Goal: Task Accomplishment & Management: Use online tool/utility

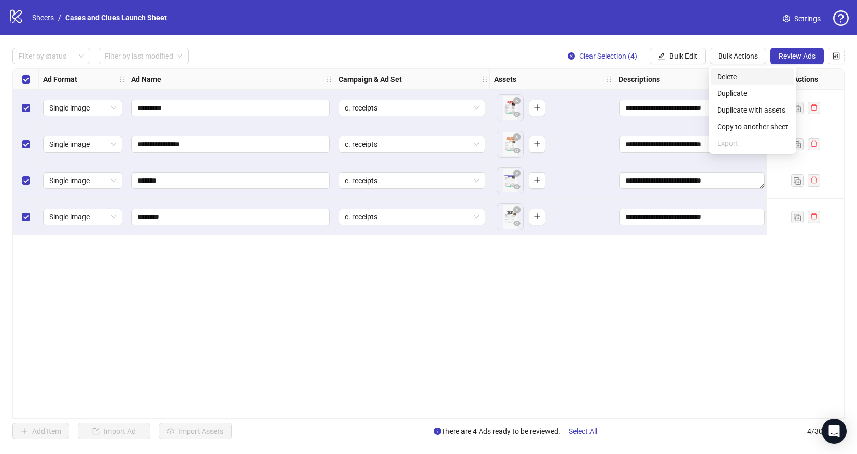
click at [727, 74] on span "Delete" at bounding box center [752, 76] width 71 height 11
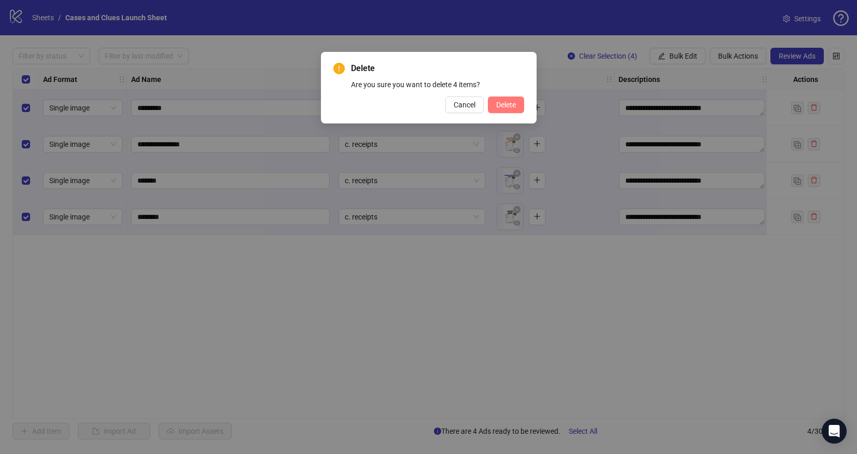
click at [500, 101] on span "Delete" at bounding box center [506, 105] width 20 height 8
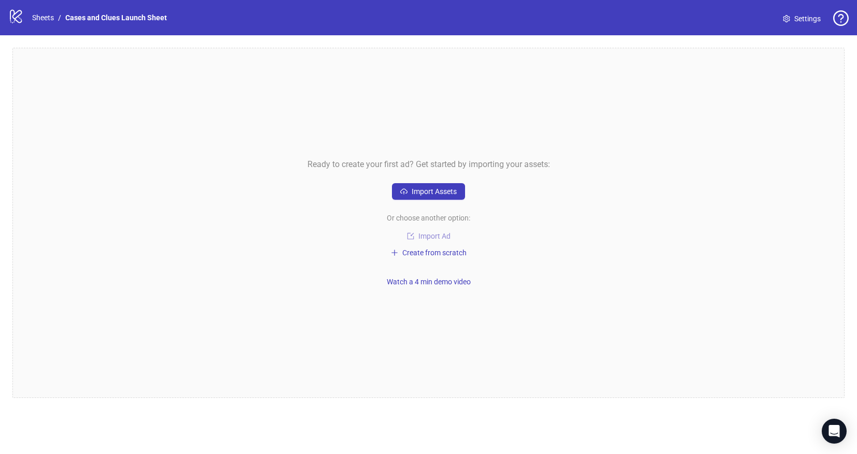
click at [425, 235] on span "Import Ad" at bounding box center [434, 236] width 32 height 8
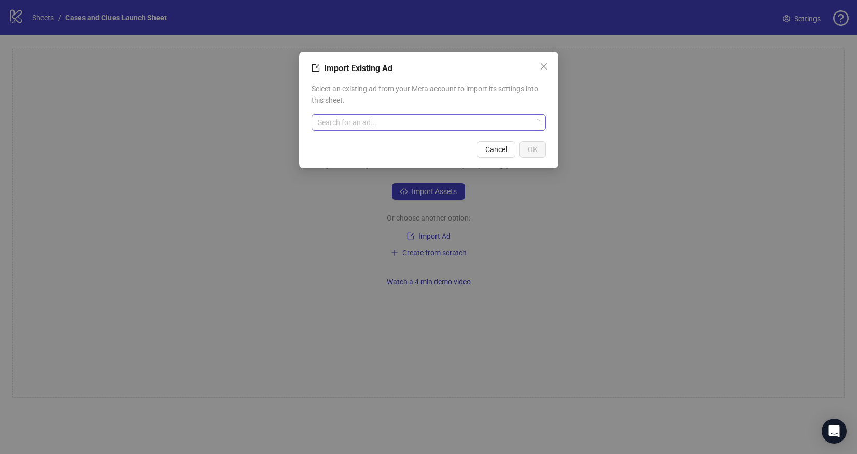
click at [357, 120] on input "search" at bounding box center [424, 123] width 213 height 16
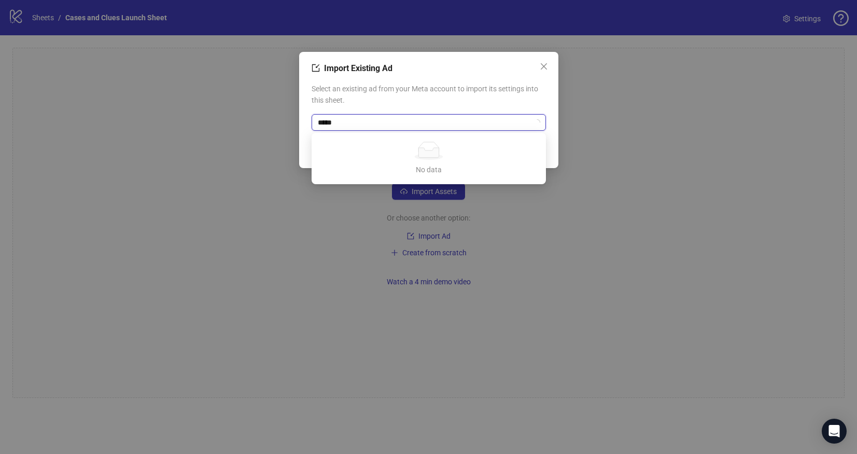
type input "******"
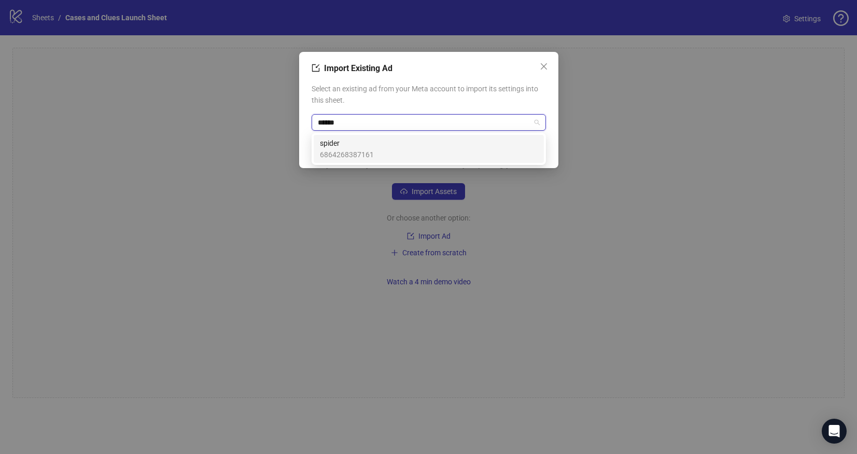
click at [332, 144] on span "spider" at bounding box center [347, 142] width 54 height 11
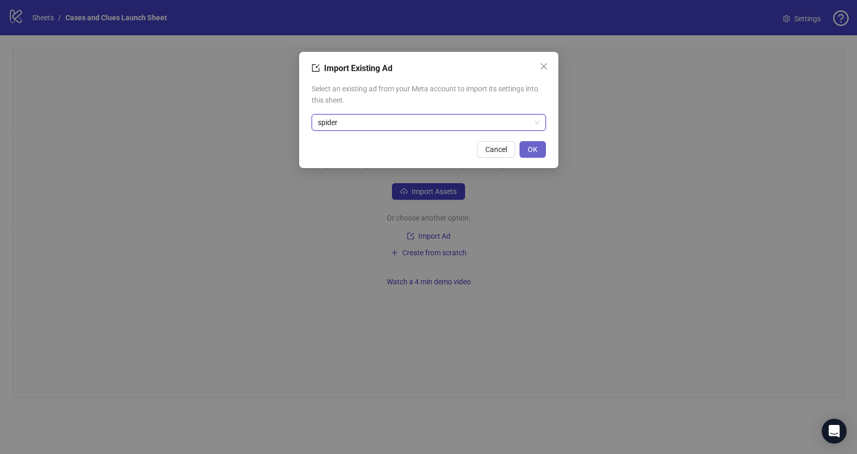
click at [537, 148] on span "OK" at bounding box center [533, 149] width 10 height 8
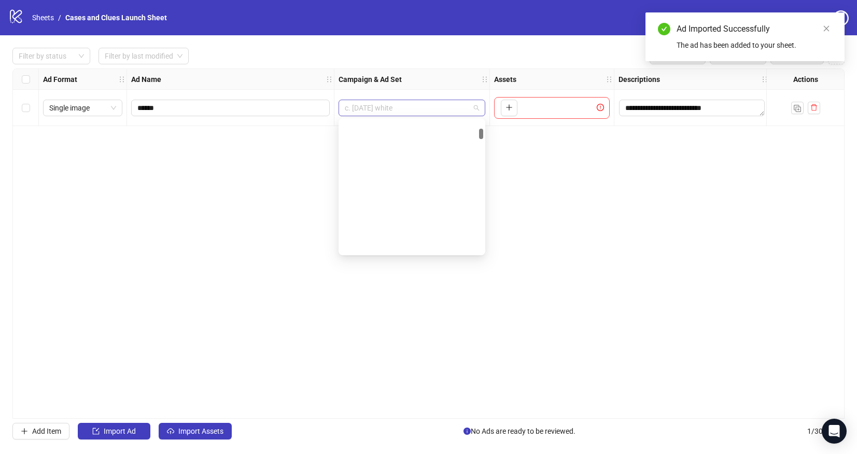
click at [473, 107] on span "c. [DATE] white" at bounding box center [412, 108] width 134 height 16
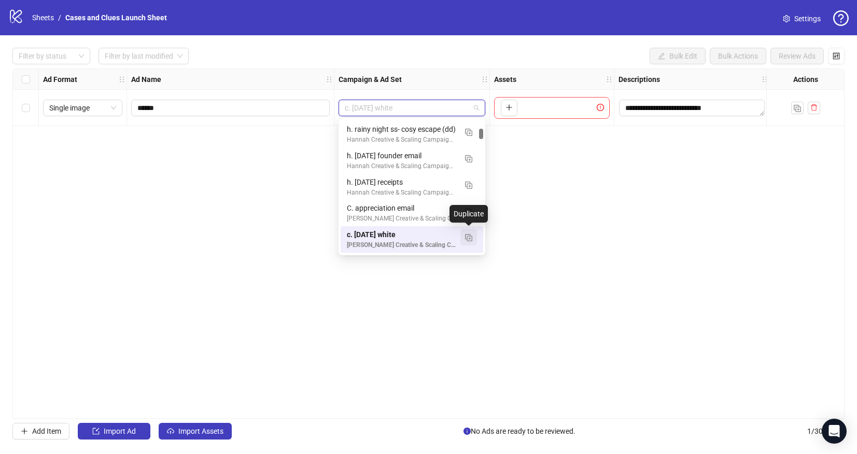
click at [471, 234] on img "button" at bounding box center [468, 237] width 7 height 7
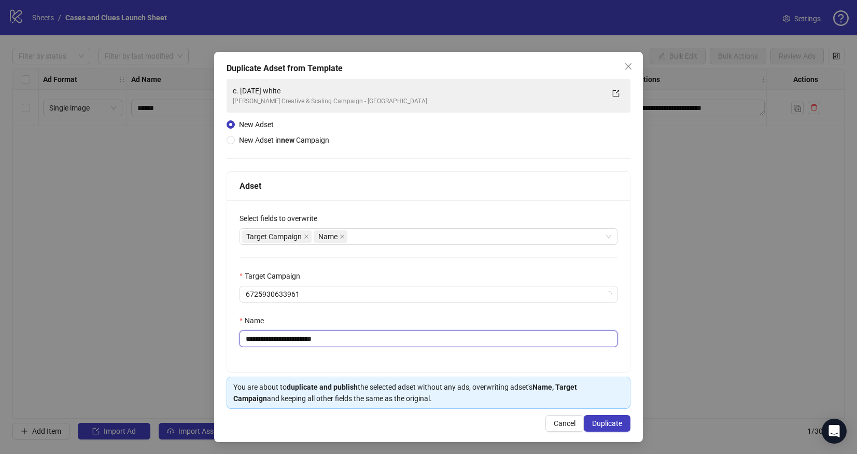
drag, startPoint x: 334, startPoint y: 337, endPoint x: 287, endPoint y: 341, distance: 46.8
click at [287, 341] on input "**********" at bounding box center [429, 338] width 378 height 17
drag, startPoint x: 305, startPoint y: 341, endPoint x: 254, endPoint y: 339, distance: 51.3
click at [254, 339] on input "**********" at bounding box center [429, 338] width 378 height 17
type input "**********"
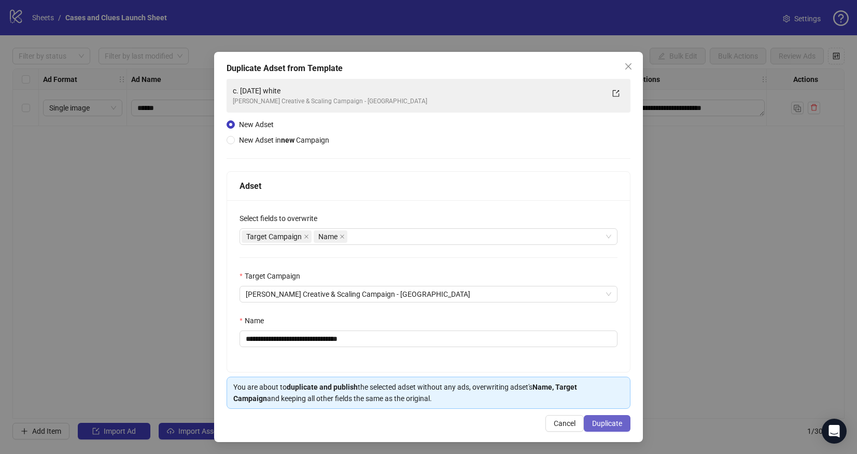
click at [600, 421] on span "Duplicate" at bounding box center [607, 423] width 30 height 8
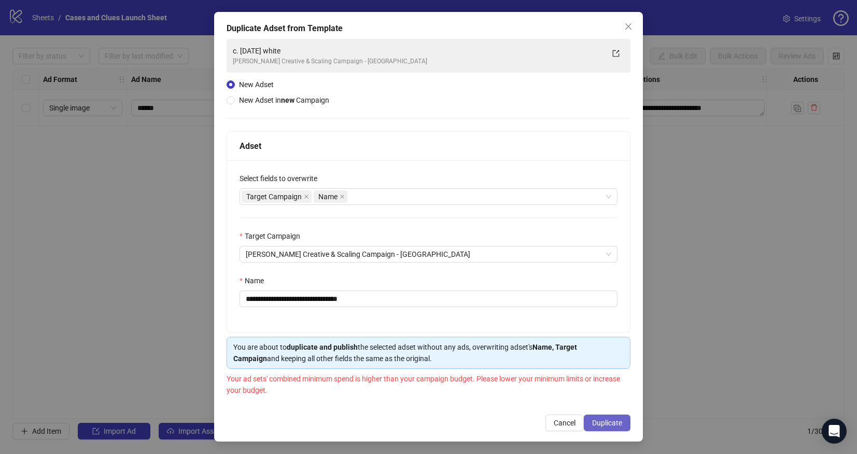
click at [598, 420] on span "Duplicate" at bounding box center [607, 422] width 30 height 8
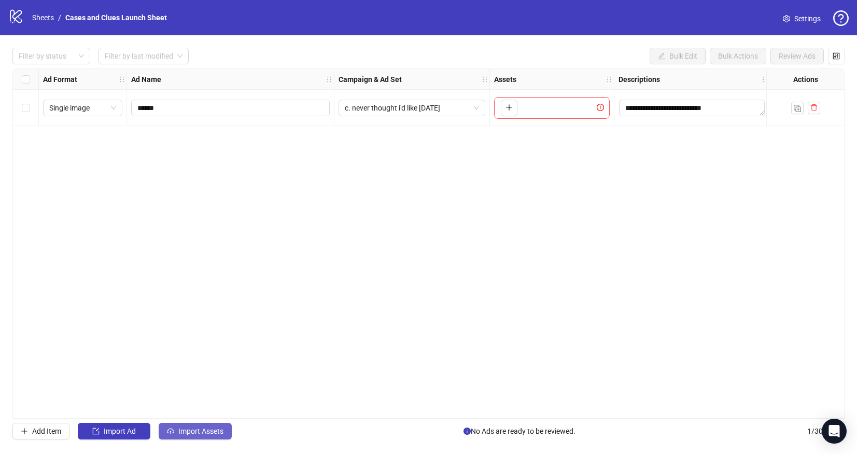
click at [192, 433] on span "Import Assets" at bounding box center [200, 431] width 45 height 8
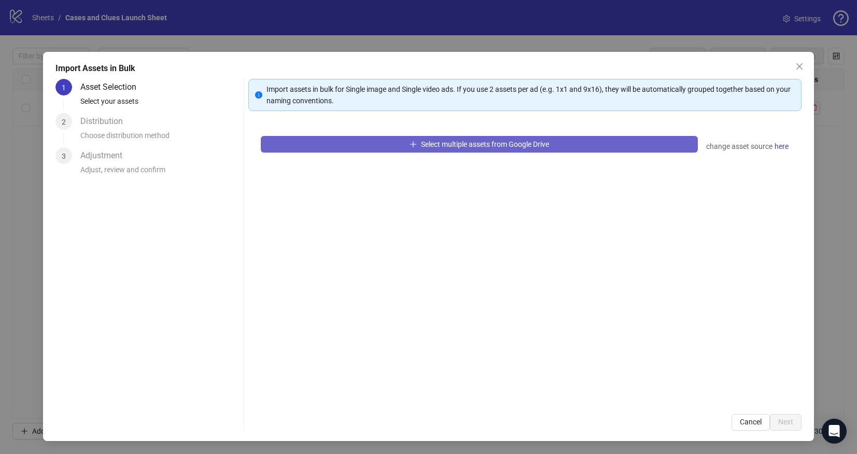
click at [344, 145] on button "Select multiple assets from Google Drive" at bounding box center [479, 144] width 437 height 17
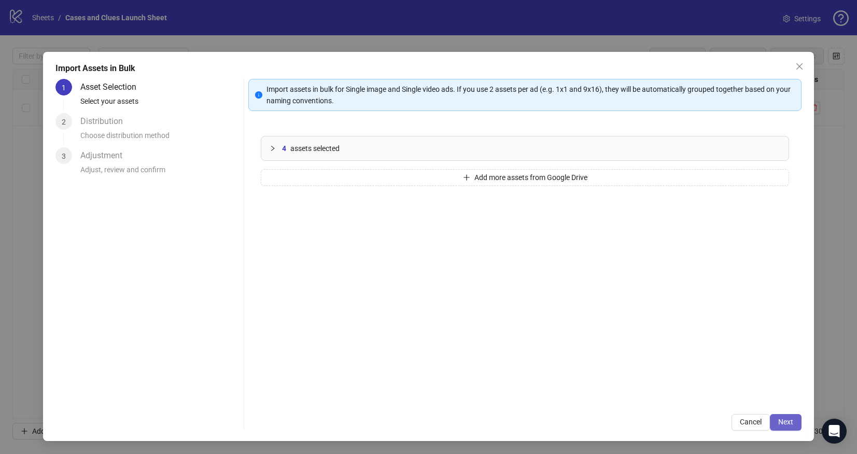
click at [791, 423] on span "Next" at bounding box center [785, 421] width 15 height 8
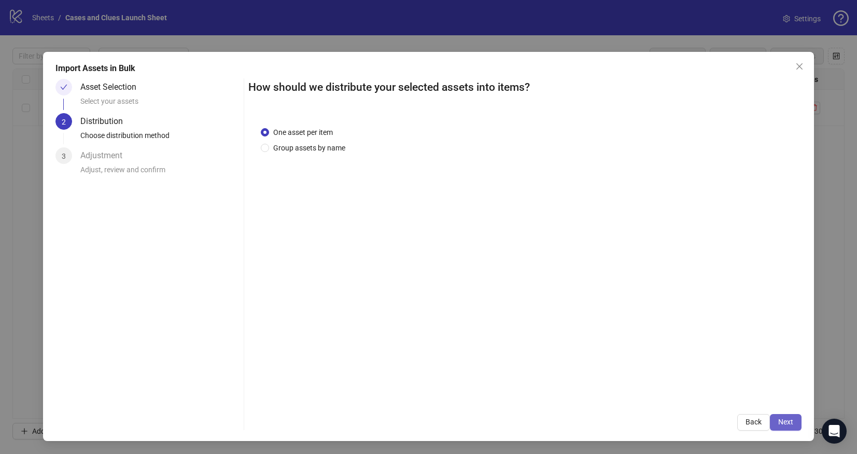
click at [790, 414] on button "Next" at bounding box center [786, 422] width 32 height 17
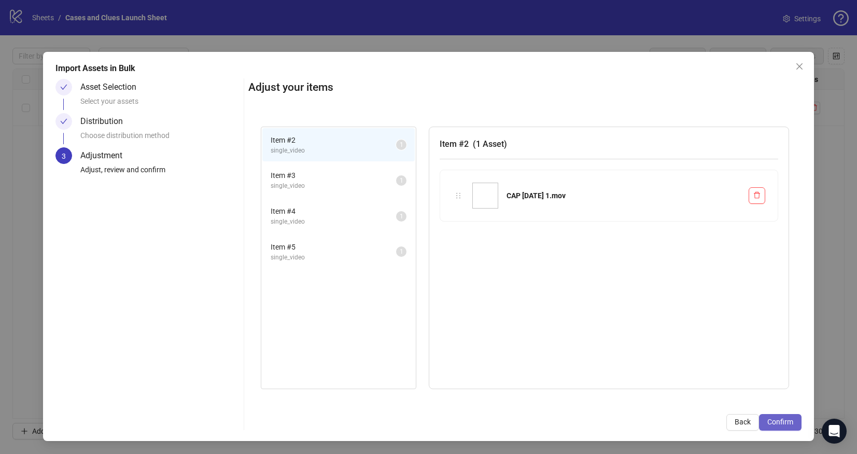
click at [783, 418] on span "Confirm" at bounding box center [780, 421] width 26 height 8
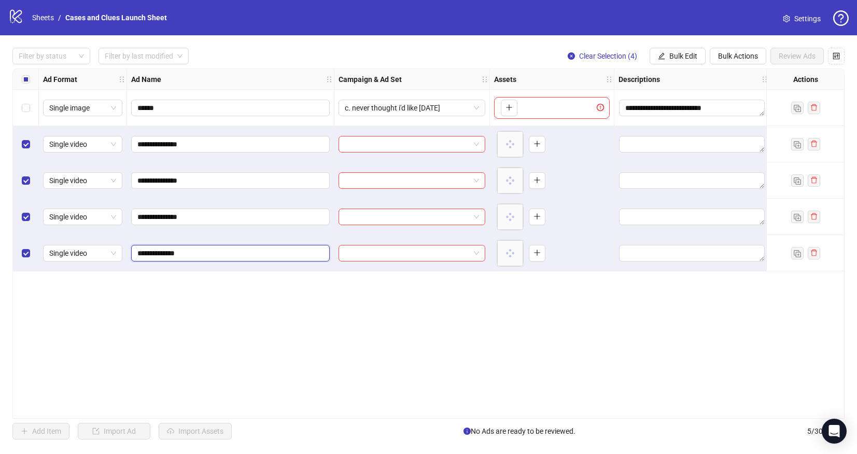
click at [161, 255] on input "**********" at bounding box center [229, 252] width 184 height 11
click at [156, 254] on input "**********" at bounding box center [229, 252] width 184 height 11
type input "**********"
click at [273, 279] on div "**********" at bounding box center [428, 243] width 832 height 350
click at [31, 107] on div "Select row 1" at bounding box center [26, 108] width 26 height 36
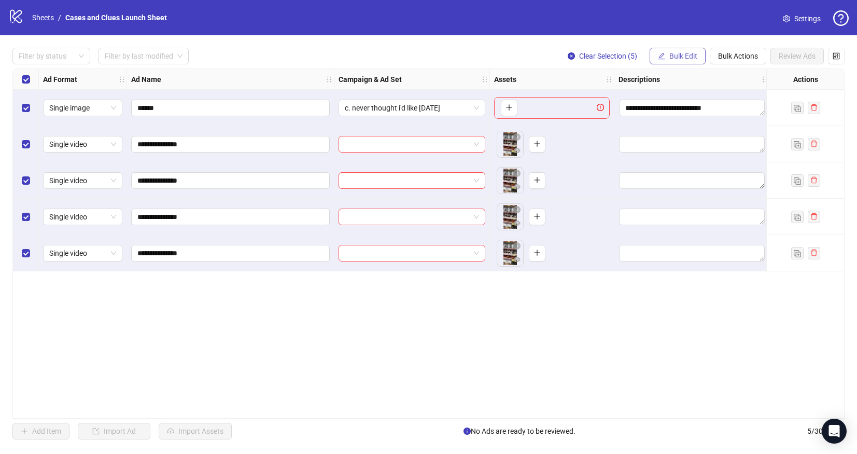
click at [682, 55] on span "Bulk Edit" at bounding box center [683, 56] width 28 height 8
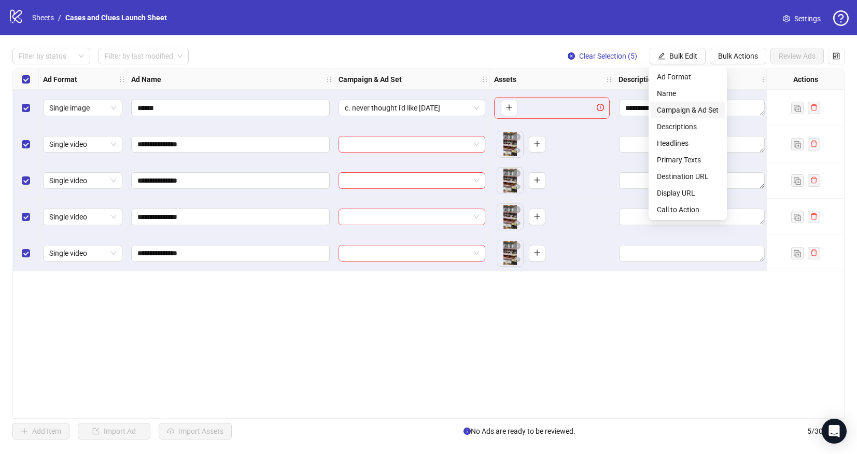
click at [695, 105] on span "Campaign & Ad Set" at bounding box center [688, 109] width 62 height 11
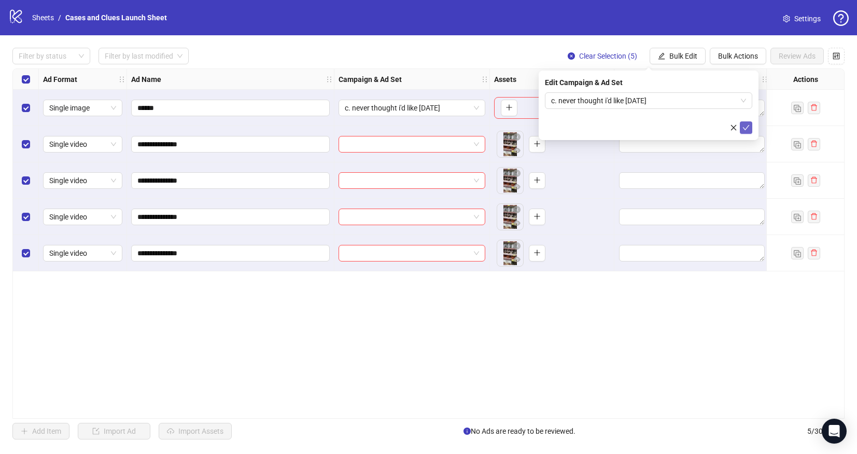
click at [743, 128] on icon "check" at bounding box center [746, 127] width 7 height 5
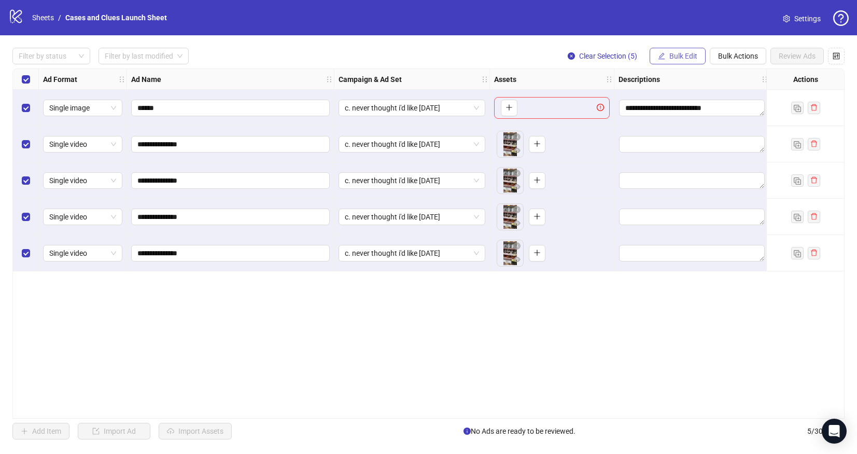
click at [691, 56] on span "Bulk Edit" at bounding box center [683, 56] width 28 height 8
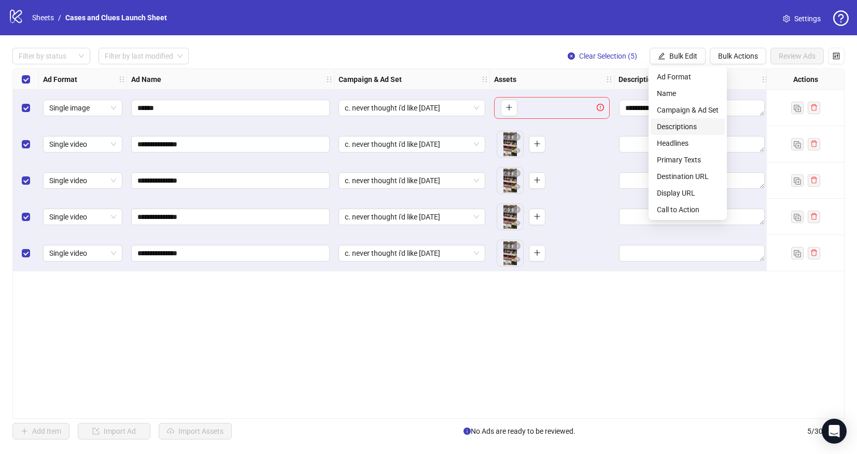
click at [678, 123] on span "Descriptions" at bounding box center [688, 126] width 62 height 11
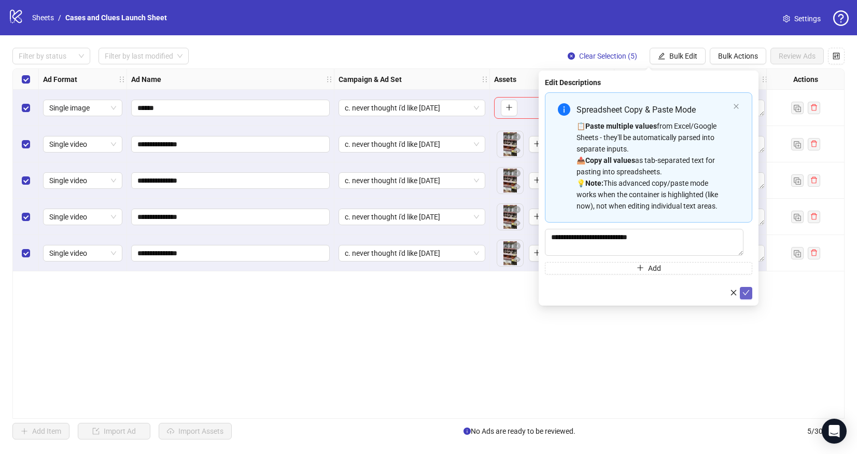
click at [746, 295] on icon "check" at bounding box center [746, 292] width 7 height 5
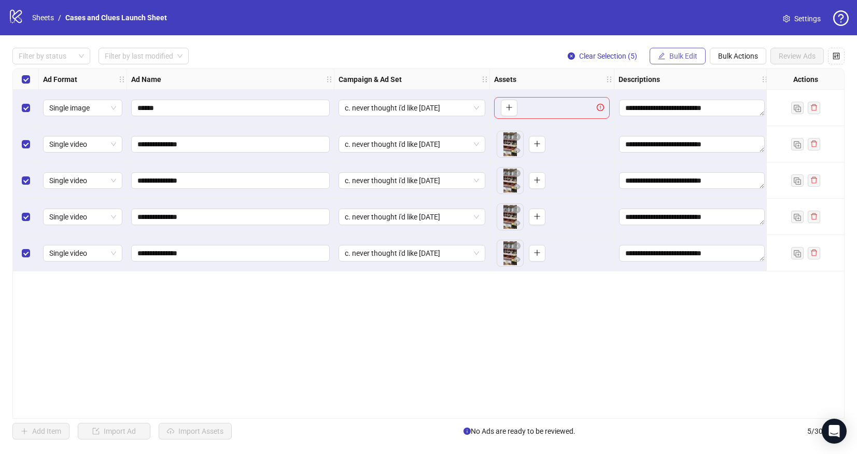
click at [667, 53] on button "Bulk Edit" at bounding box center [678, 56] width 56 height 17
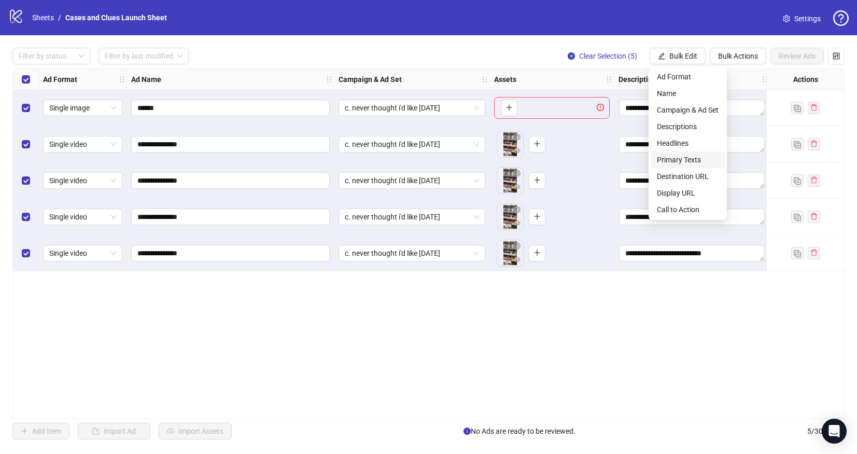
click at [682, 161] on span "Primary Texts" at bounding box center [688, 159] width 62 height 11
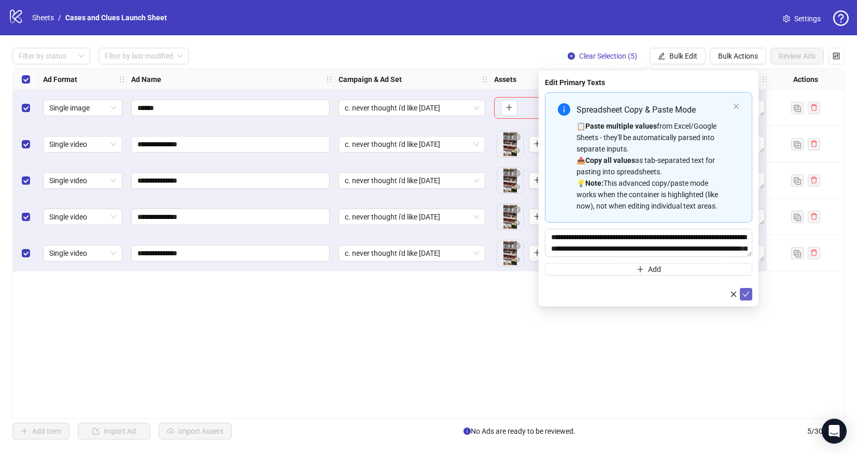
click at [747, 290] on icon "check" at bounding box center [745, 293] width 7 height 7
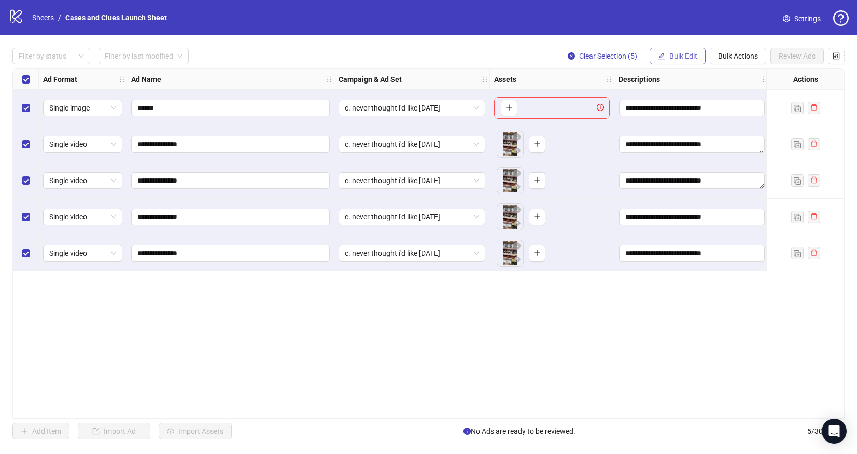
click at [681, 49] on button "Bulk Edit" at bounding box center [678, 56] width 56 height 17
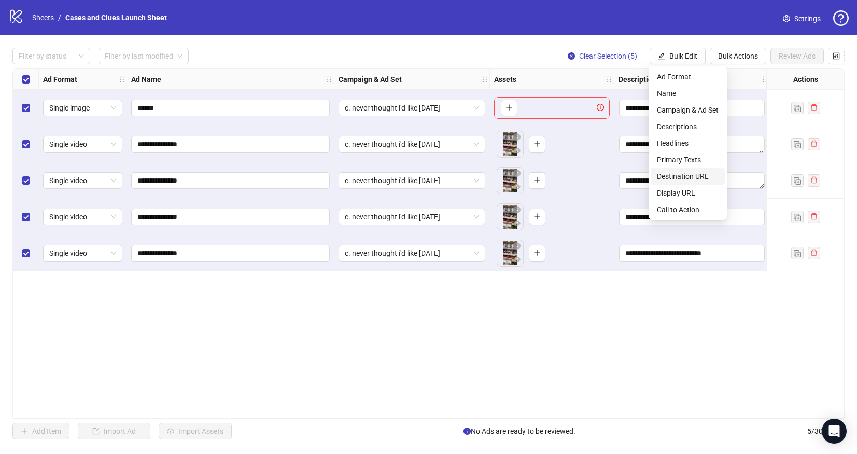
click at [699, 174] on span "Destination URL" at bounding box center [688, 176] width 62 height 11
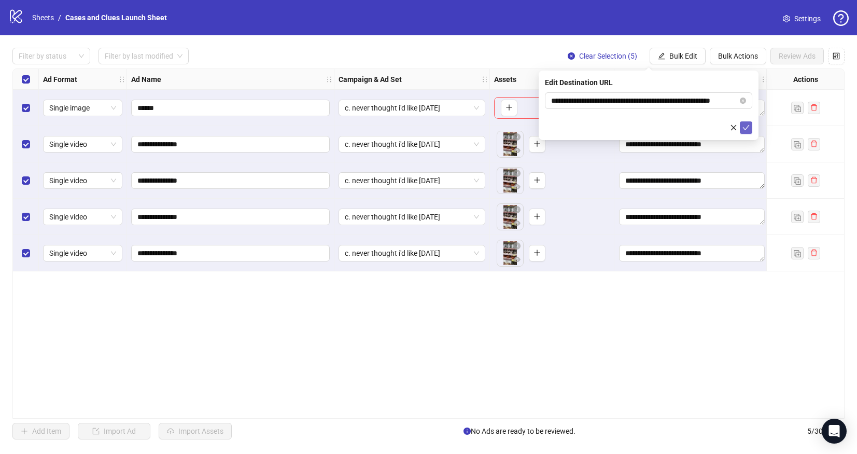
click at [747, 129] on icon "check" at bounding box center [745, 127] width 7 height 7
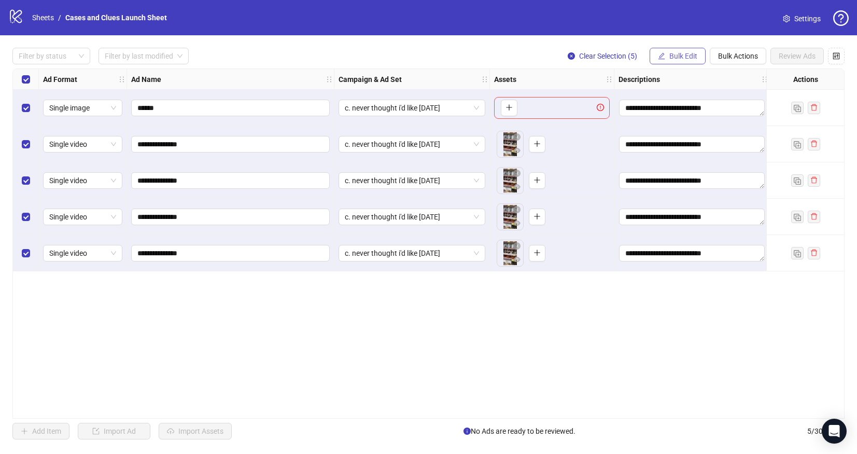
click at [683, 50] on button "Bulk Edit" at bounding box center [678, 56] width 56 height 17
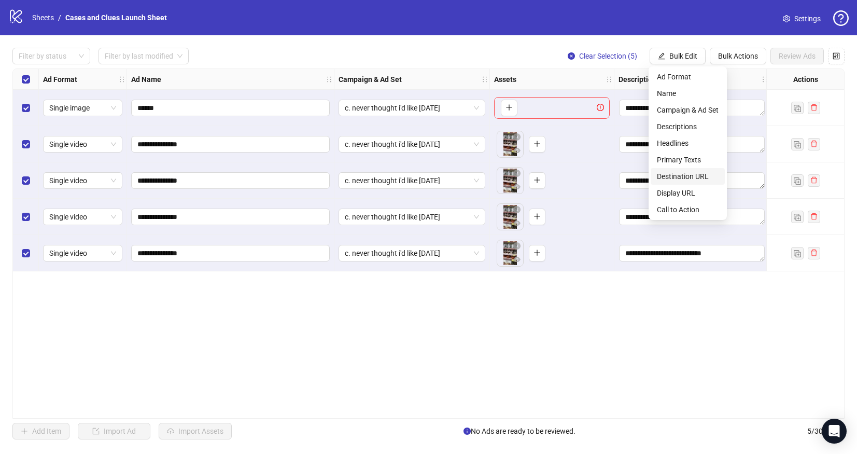
click at [702, 174] on span "Destination URL" at bounding box center [688, 176] width 62 height 11
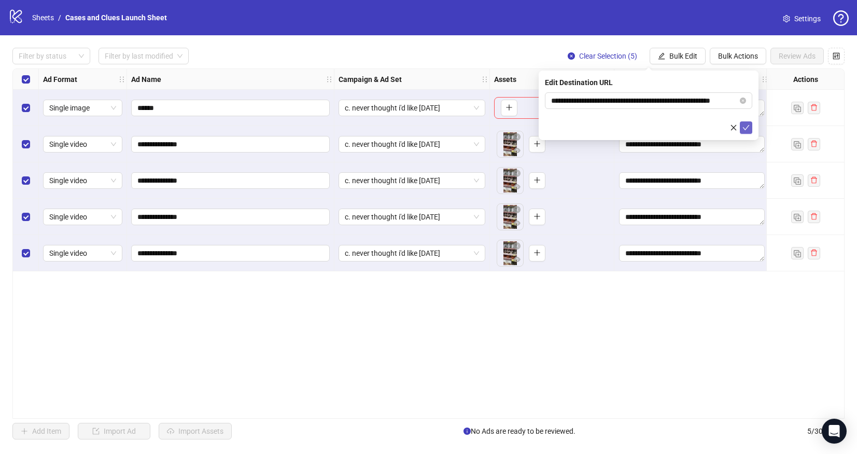
click at [748, 124] on icon "check" at bounding box center [745, 127] width 7 height 7
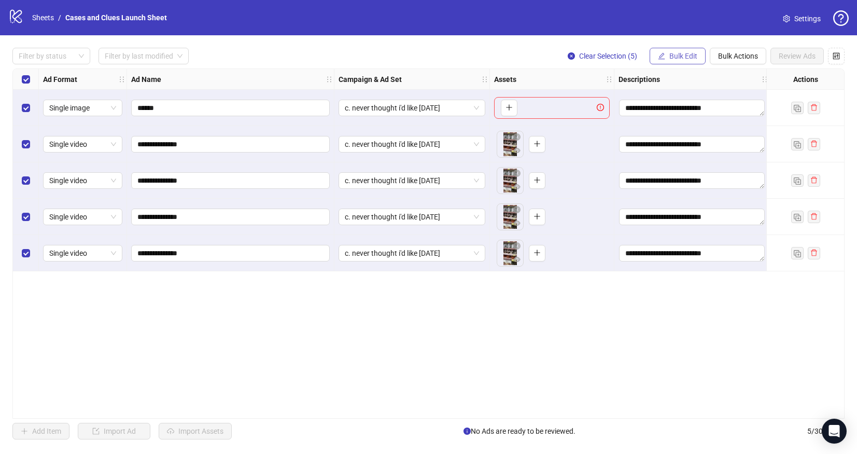
click at [679, 52] on span "Bulk Edit" at bounding box center [683, 56] width 28 height 8
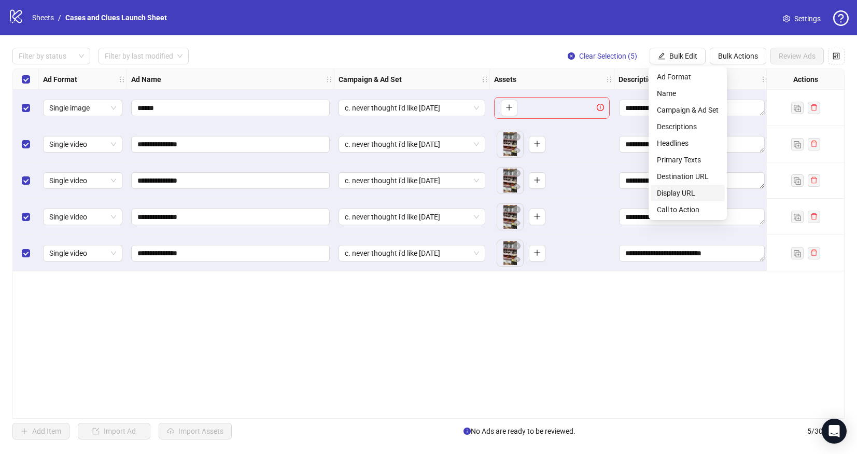
click at [697, 189] on span "Display URL" at bounding box center [688, 192] width 62 height 11
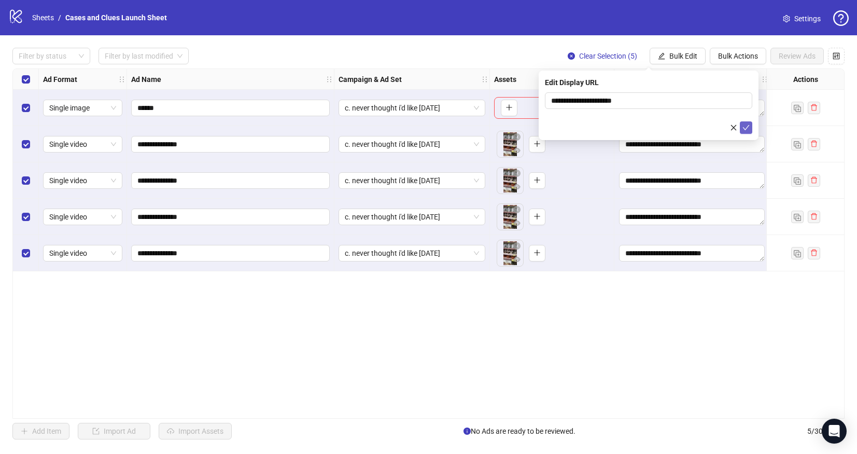
click at [748, 125] on icon "check" at bounding box center [745, 127] width 7 height 7
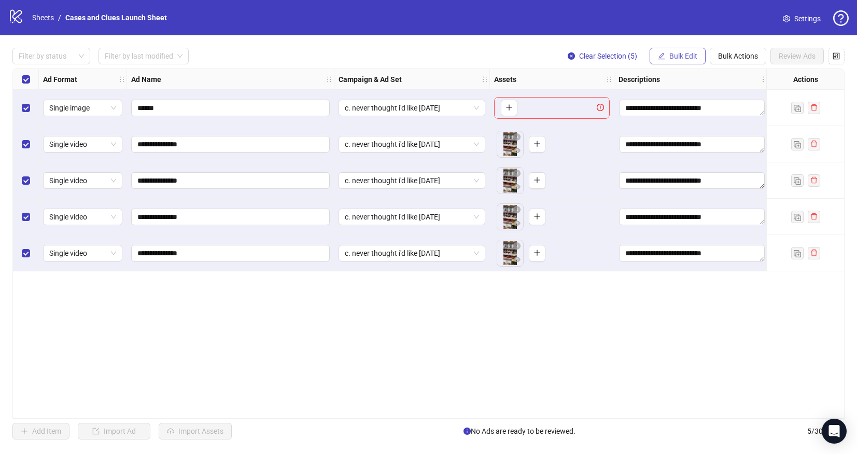
click at [678, 58] on span "Bulk Edit" at bounding box center [683, 56] width 28 height 8
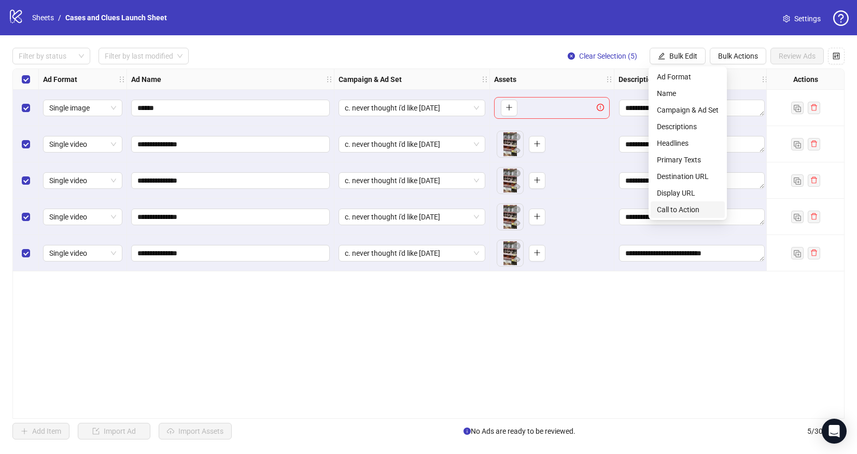
click at [699, 204] on span "Call to Action" at bounding box center [688, 209] width 62 height 11
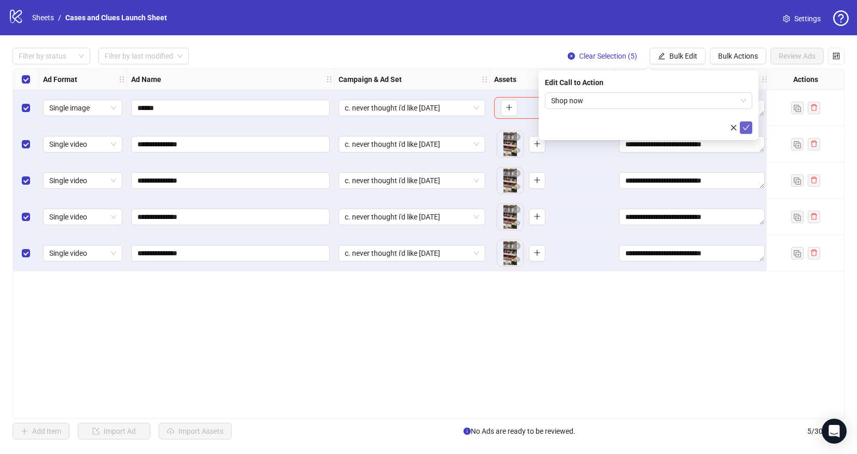
click at [745, 124] on icon "check" at bounding box center [745, 127] width 7 height 7
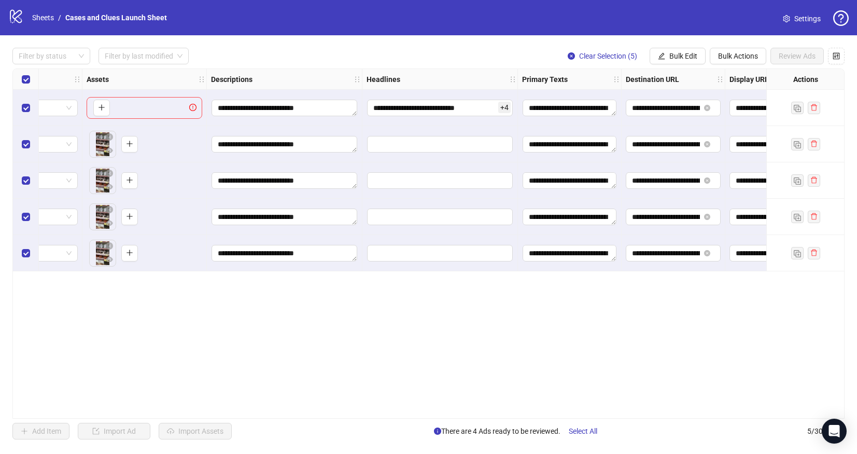
scroll to position [0, 458]
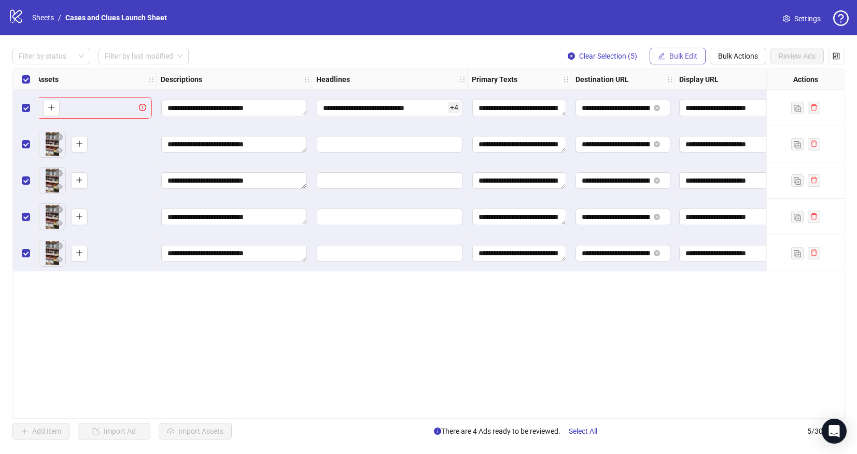
click at [679, 58] on span "Bulk Edit" at bounding box center [683, 56] width 28 height 8
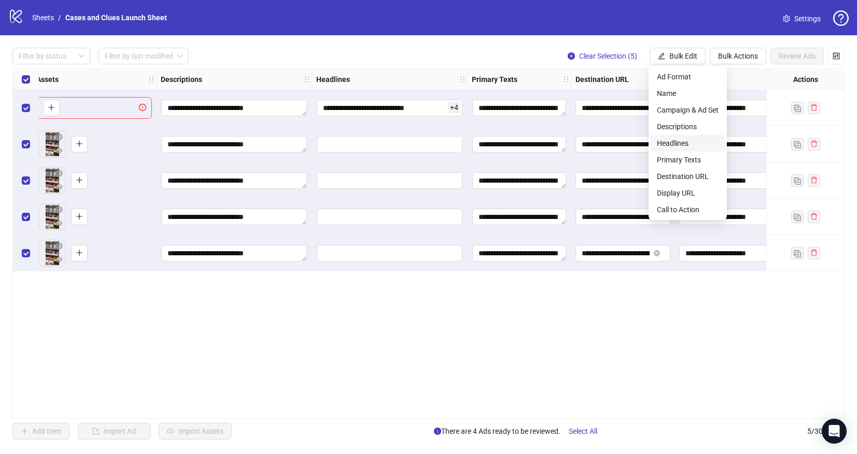
click at [675, 141] on span "Headlines" at bounding box center [688, 142] width 62 height 11
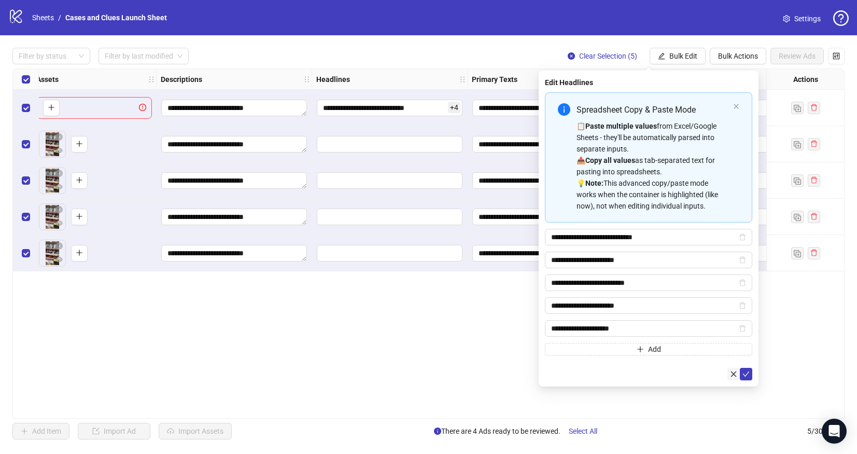
drag, startPoint x: 747, startPoint y: 370, endPoint x: 738, endPoint y: 369, distance: 8.9
click at [747, 370] on icon "check" at bounding box center [745, 373] width 7 height 7
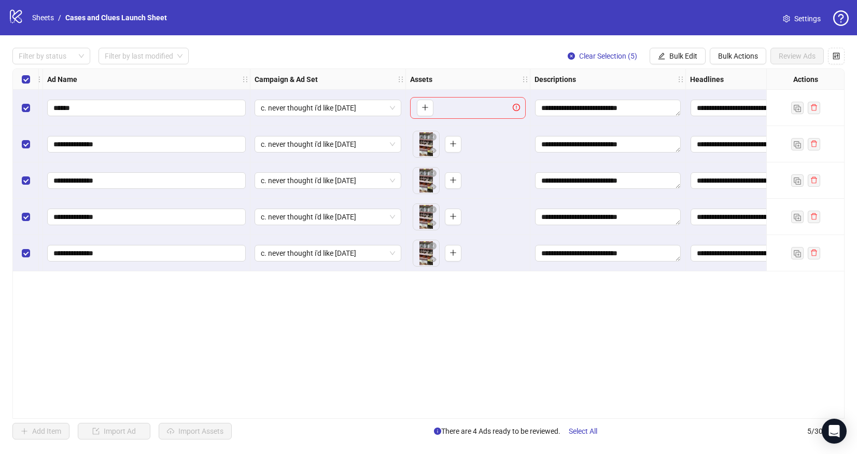
scroll to position [0, 0]
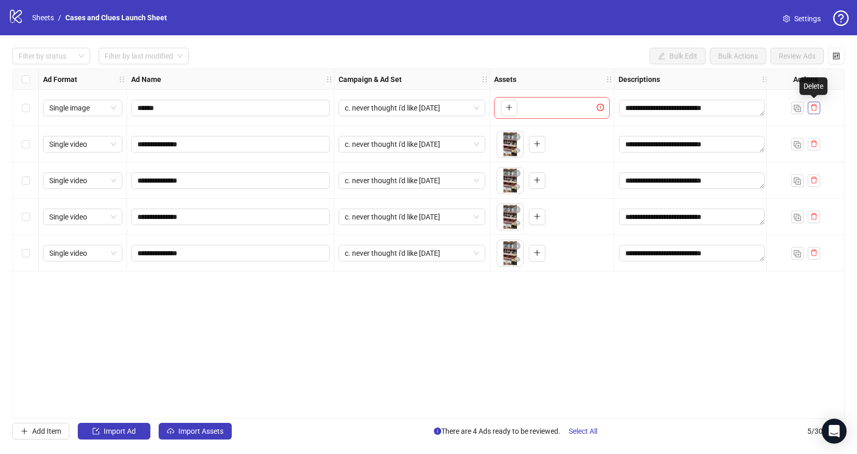
click at [815, 106] on icon "delete" at bounding box center [813, 107] width 7 height 7
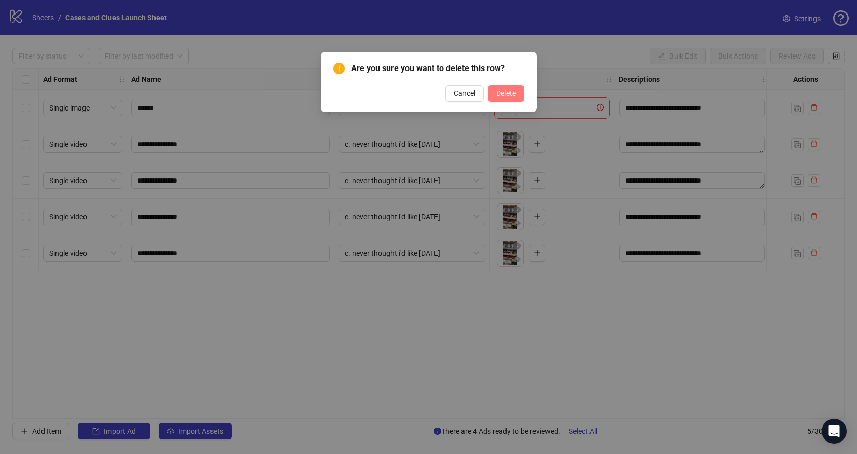
click at [512, 94] on span "Delete" at bounding box center [506, 93] width 20 height 8
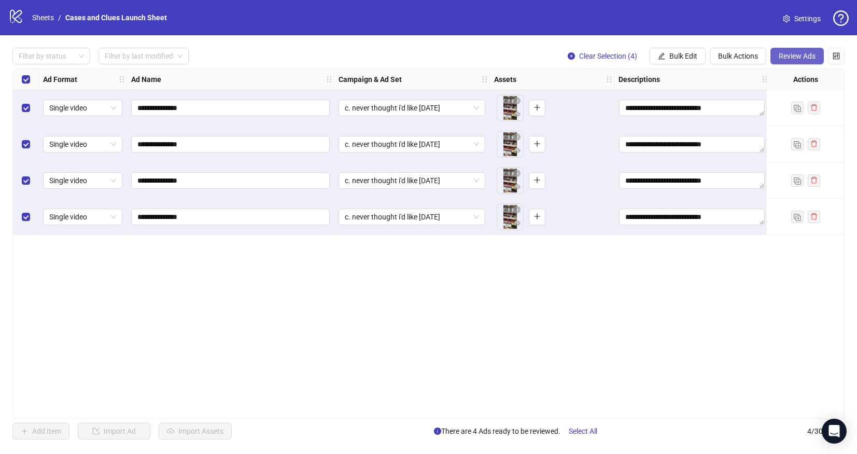
click at [799, 52] on span "Review Ads" at bounding box center [797, 56] width 37 height 8
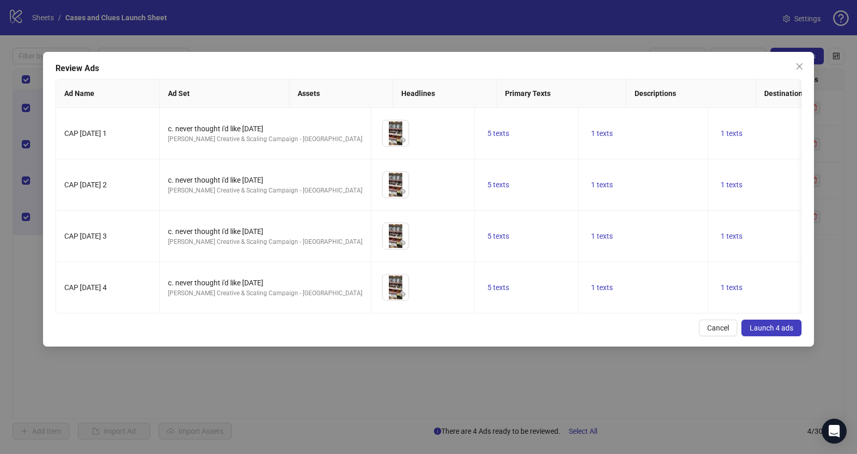
click at [764, 325] on span "Launch 4 ads" at bounding box center [772, 327] width 44 height 8
